Goal: Information Seeking & Learning: Learn about a topic

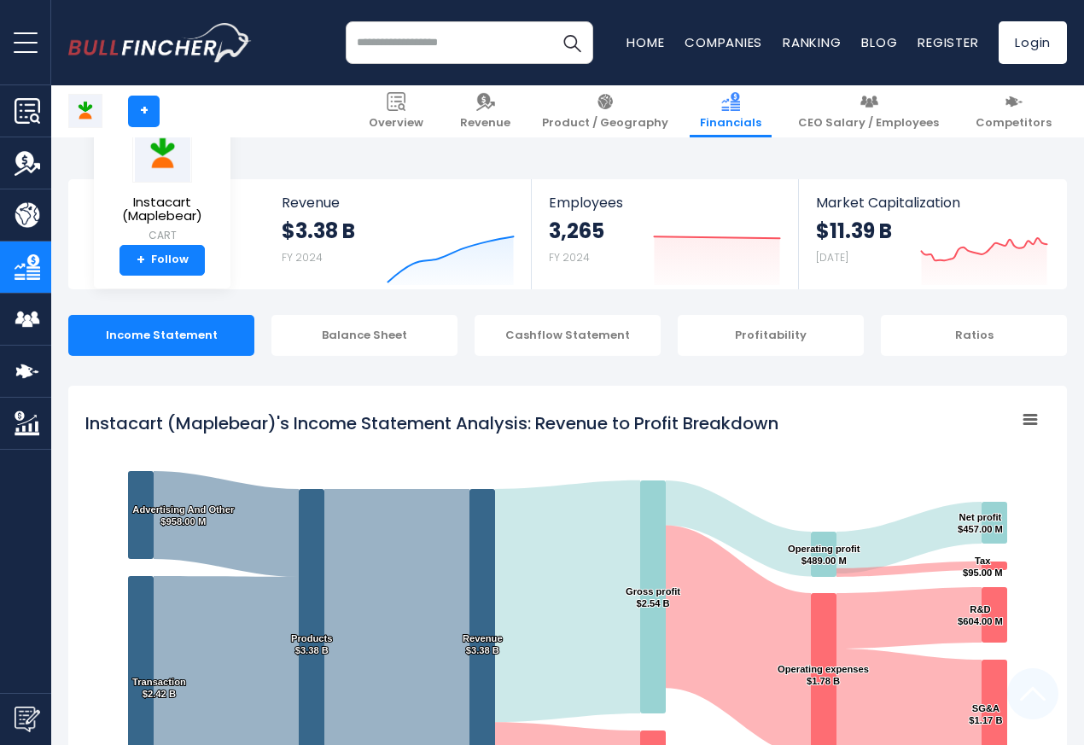
scroll to position [924, 0]
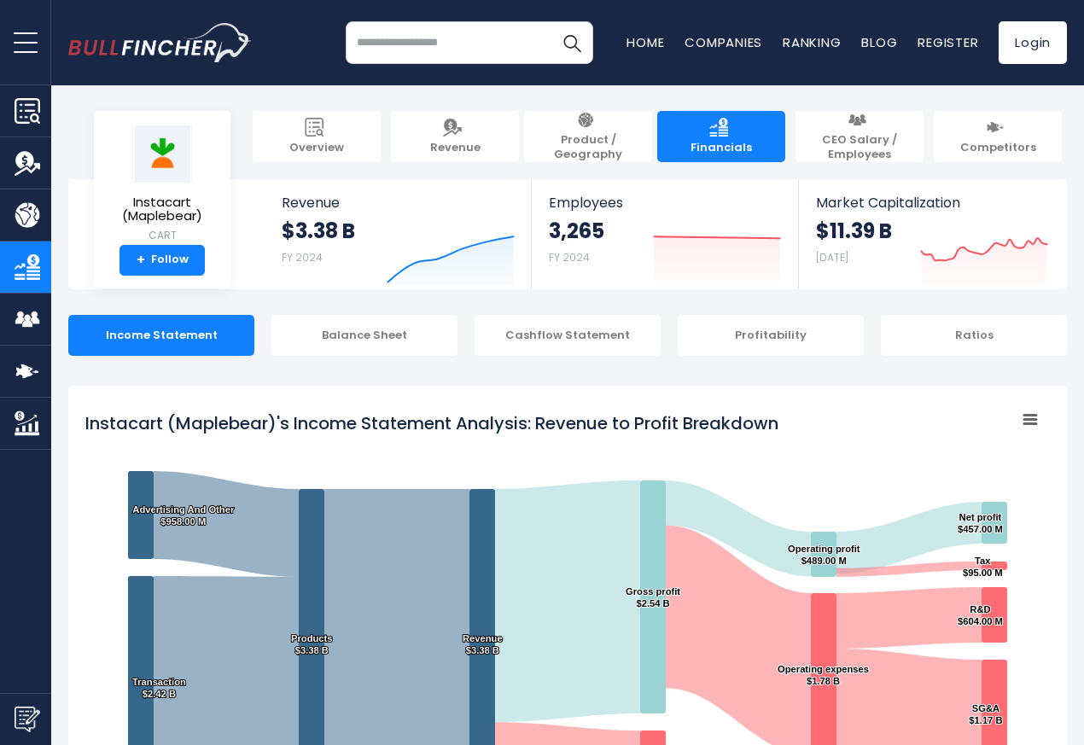
scroll to position [924, 0]
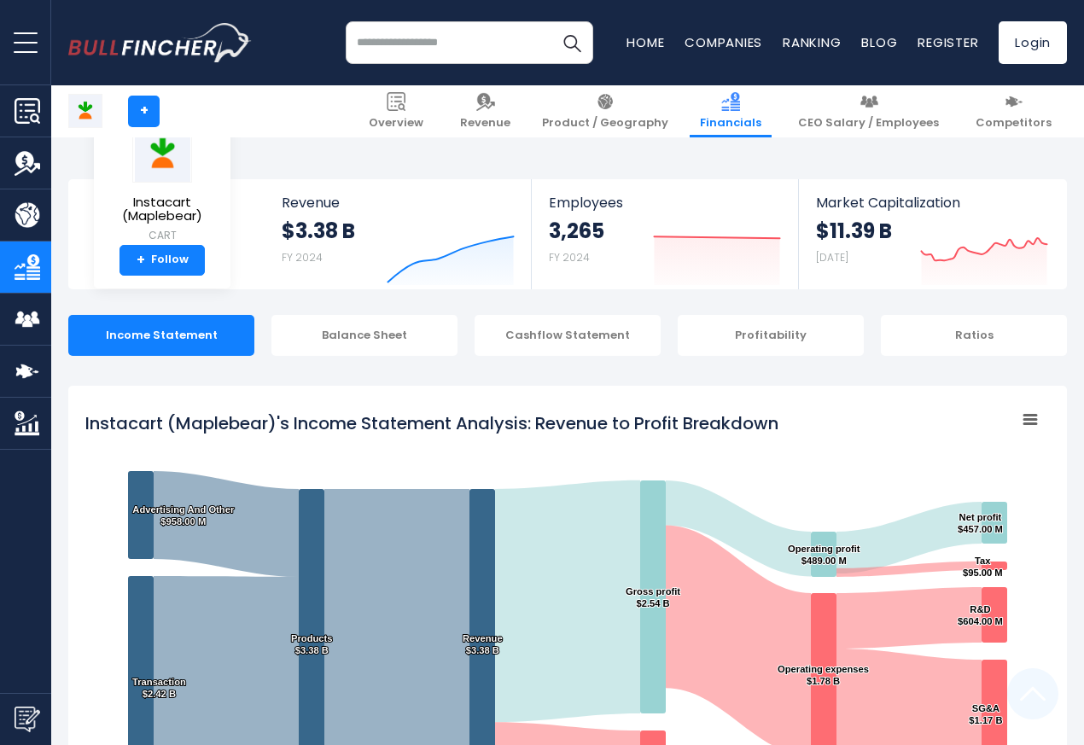
scroll to position [924, 0]
